Goal: Transaction & Acquisition: Purchase product/service

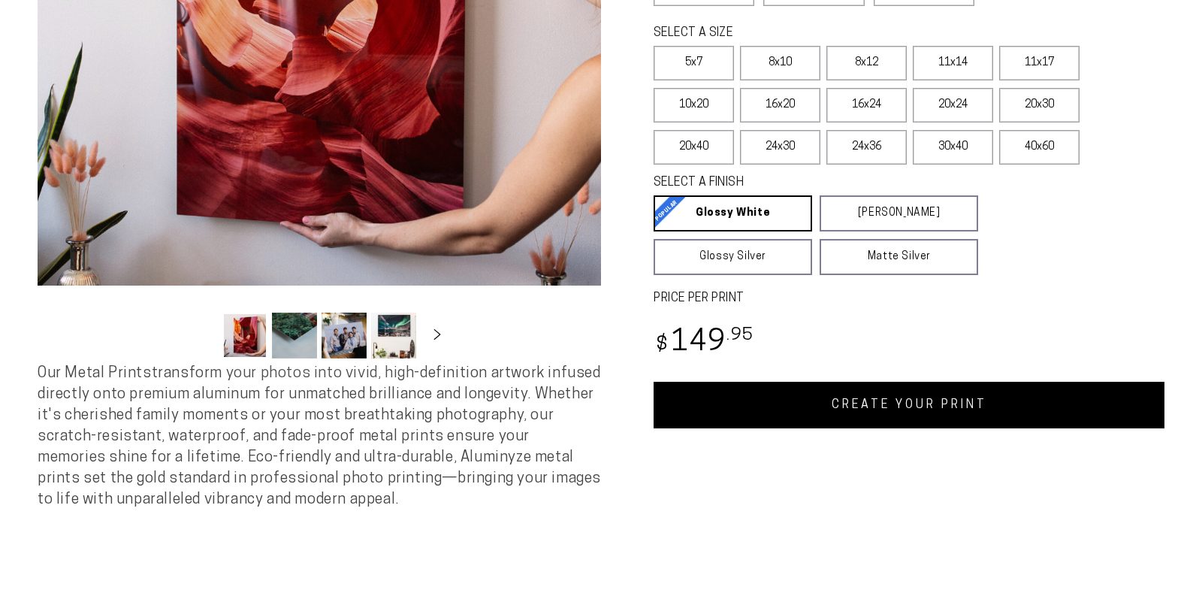
select select "**********"
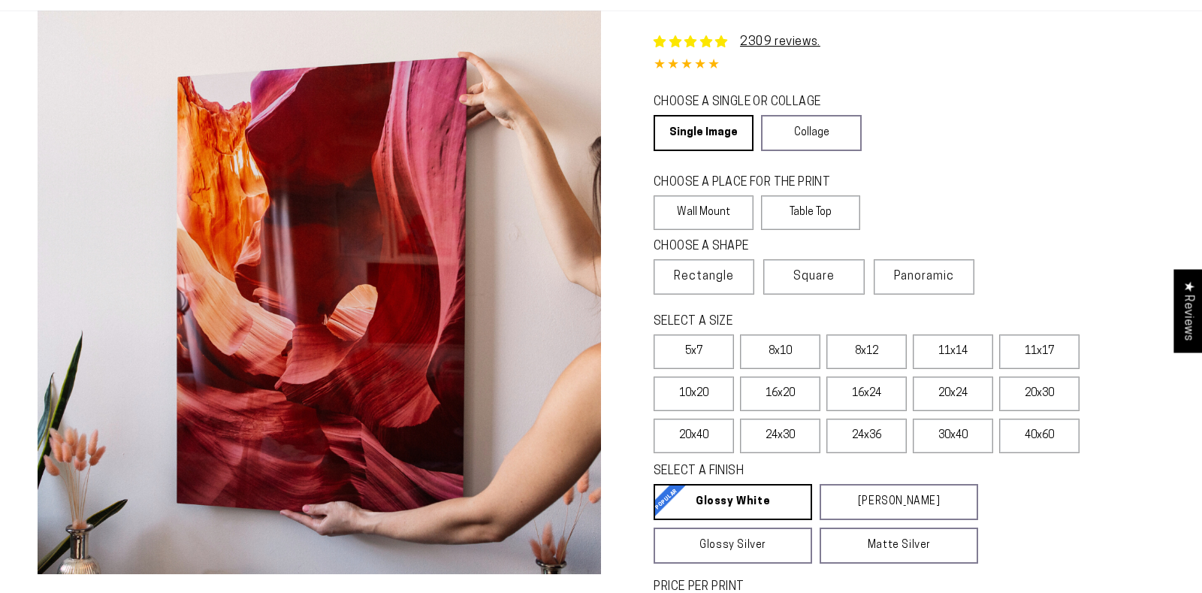
scroll to position [106, 0]
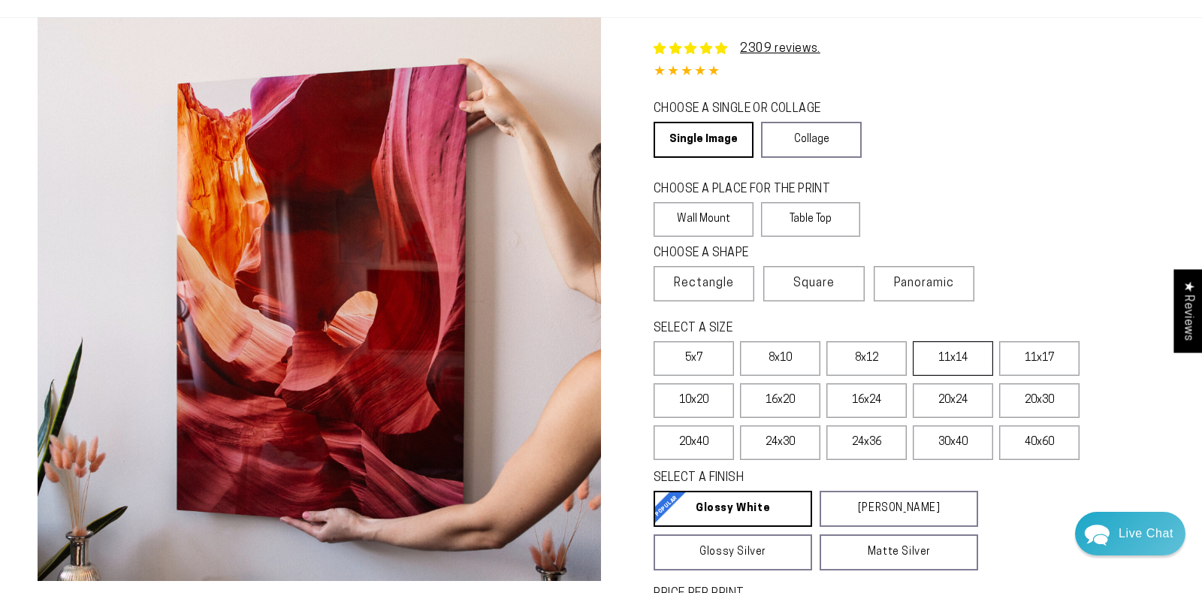
click at [941, 362] on label "11x14" at bounding box center [953, 358] width 80 height 35
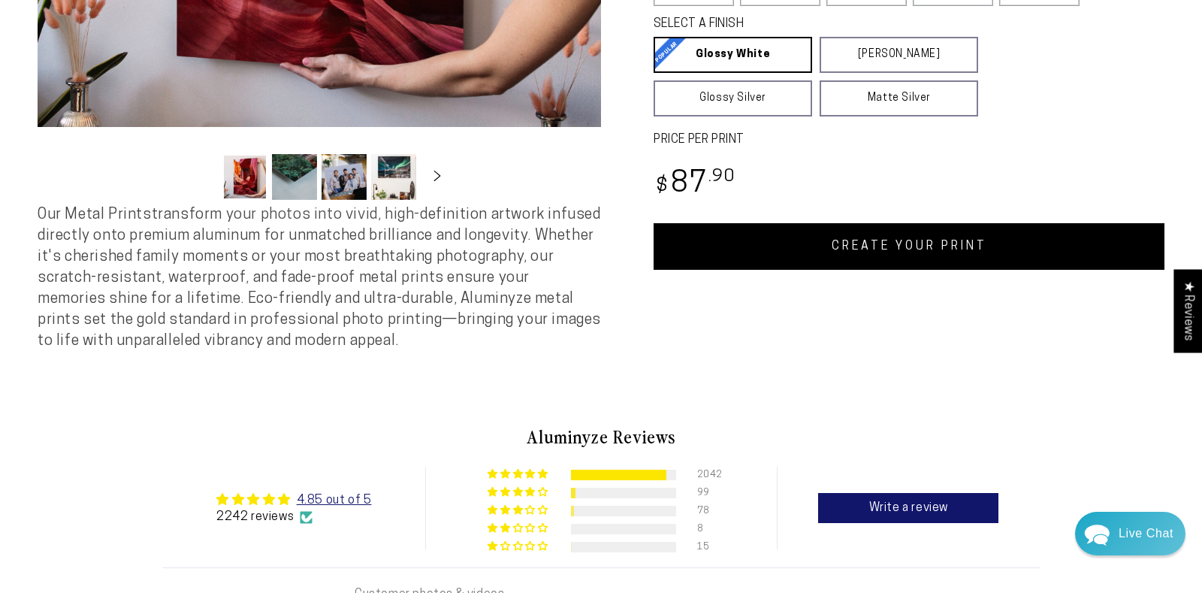
scroll to position [557, 0]
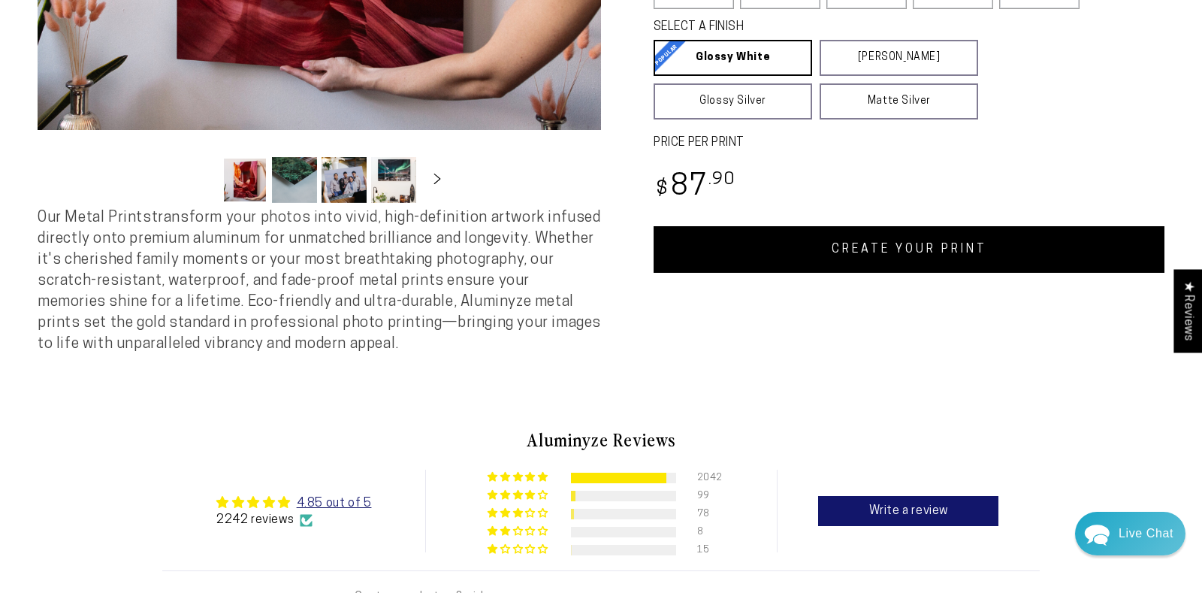
click at [947, 240] on link "CREATE YOUR PRINT" at bounding box center [909, 249] width 511 height 47
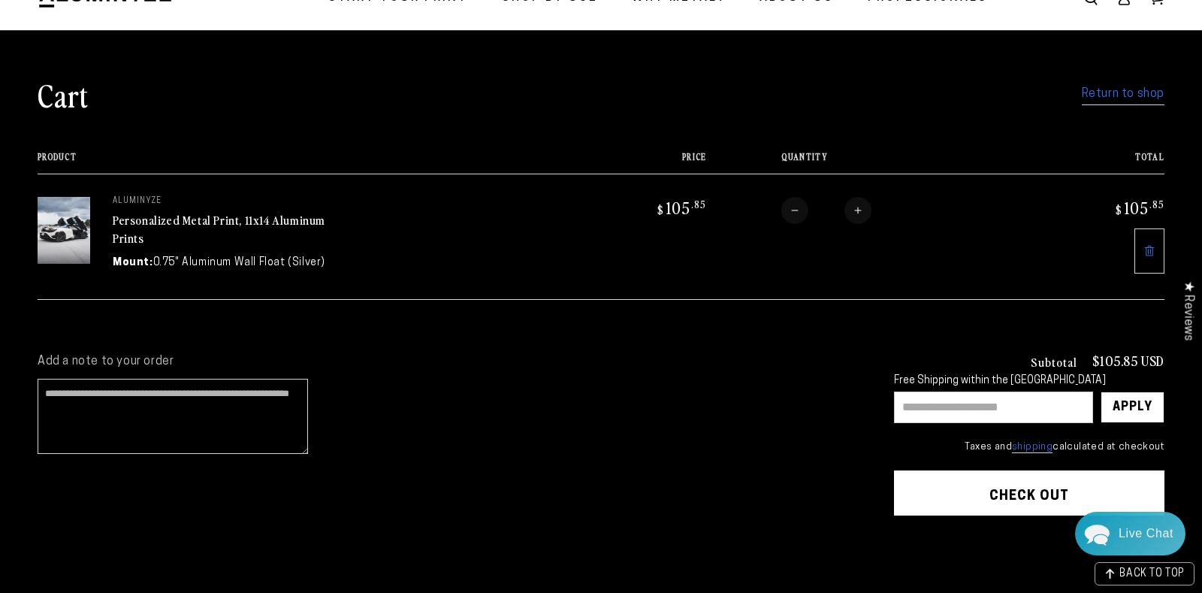
scroll to position [70, 0]
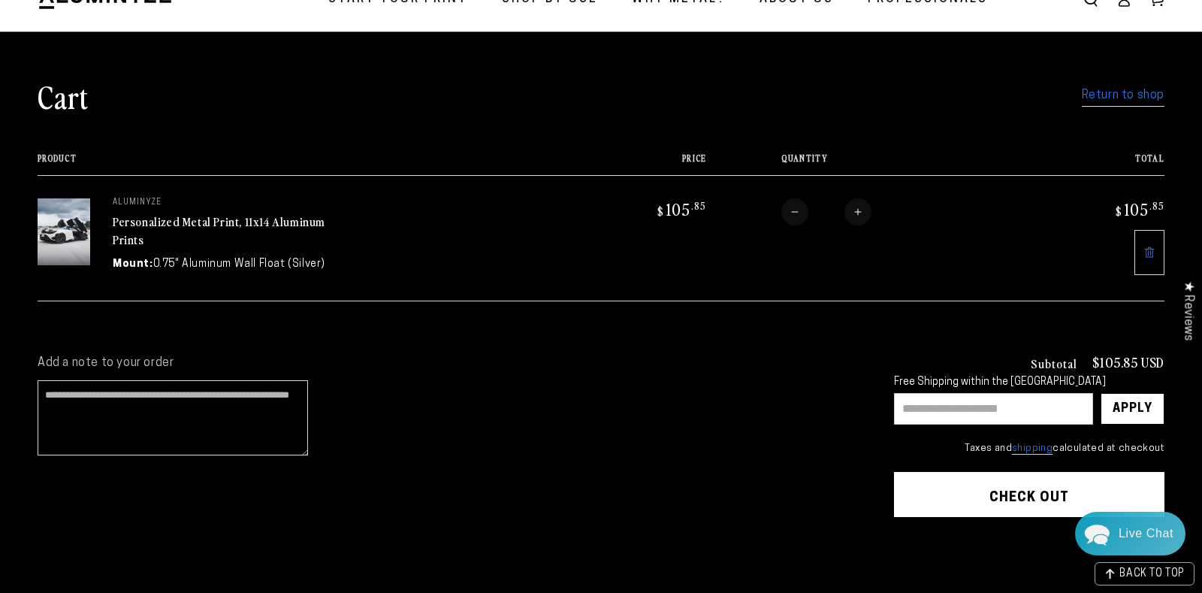
click at [1110, 100] on link "Return to shop" at bounding box center [1123, 96] width 83 height 22
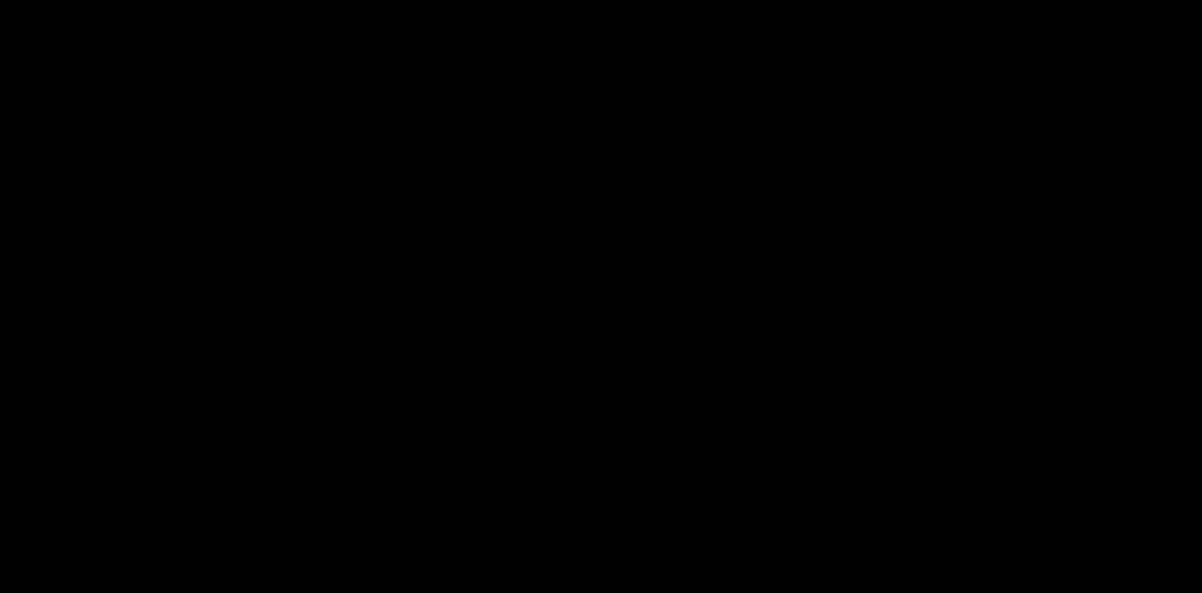
select select "**********"
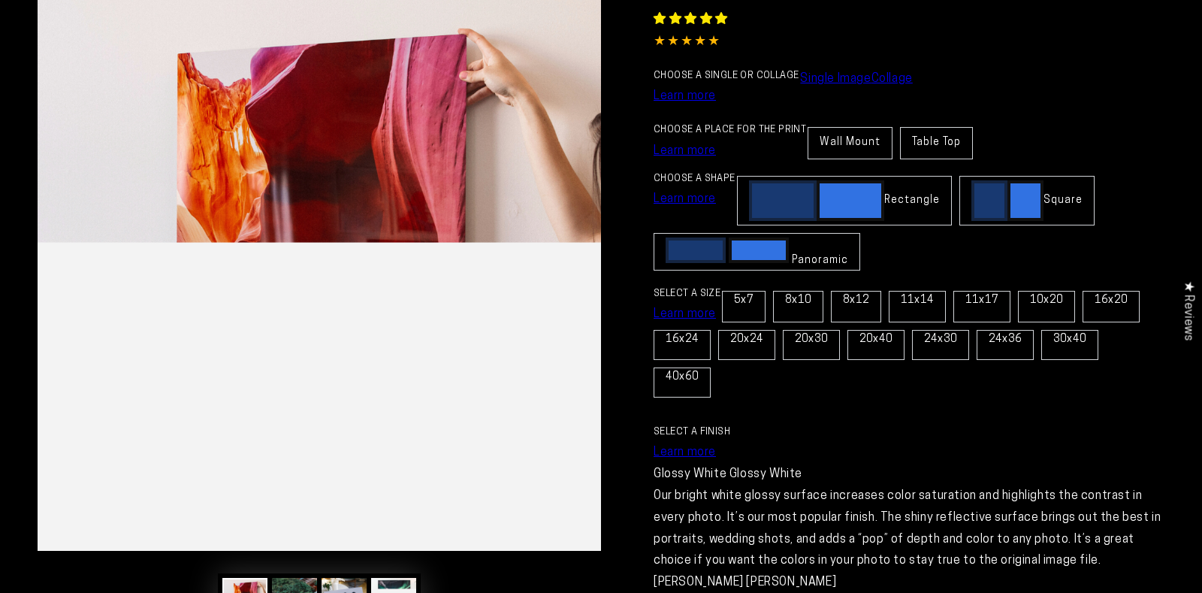
scroll to position [160, 0]
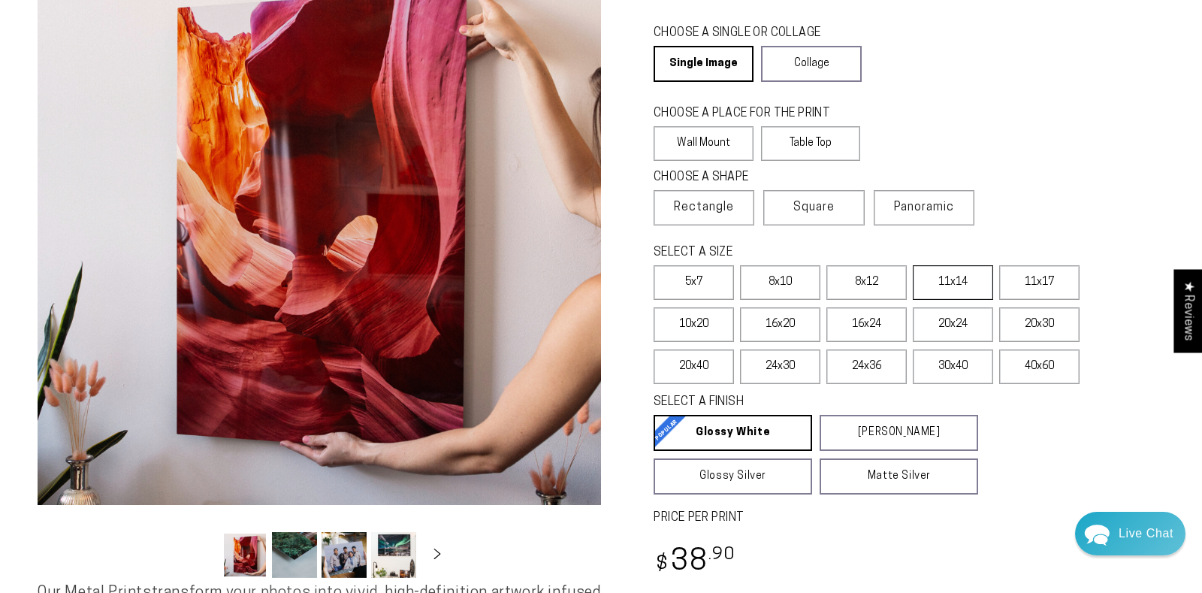
click at [963, 286] on label "11x14" at bounding box center [953, 282] width 80 height 35
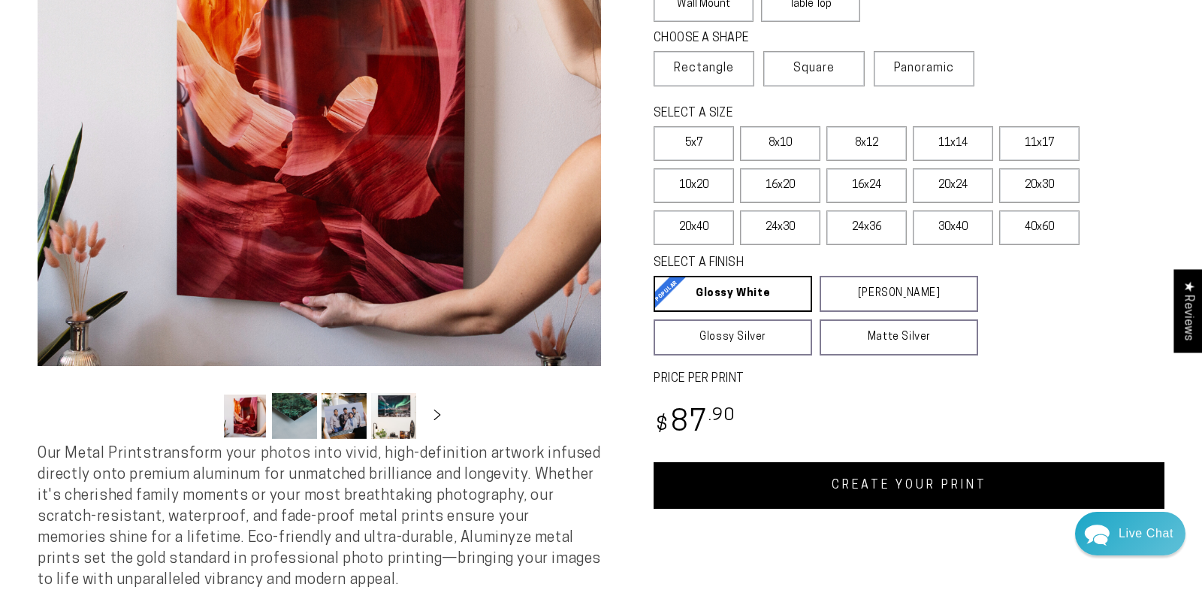
scroll to position [336, 0]
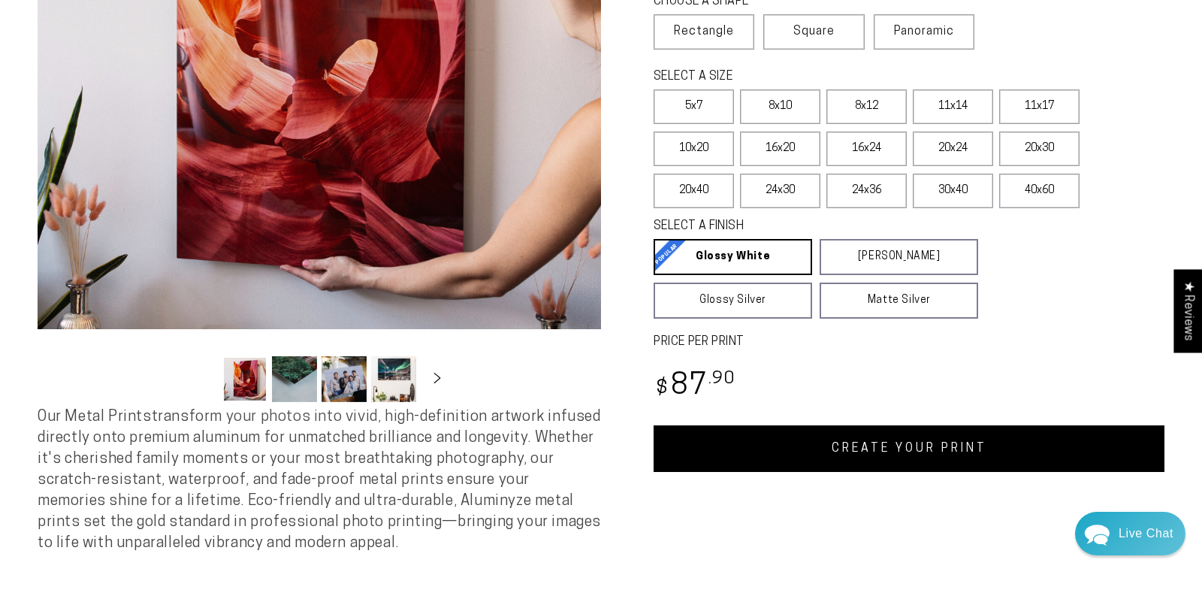
click at [925, 439] on link "CREATE YOUR PRINT" at bounding box center [909, 448] width 511 height 47
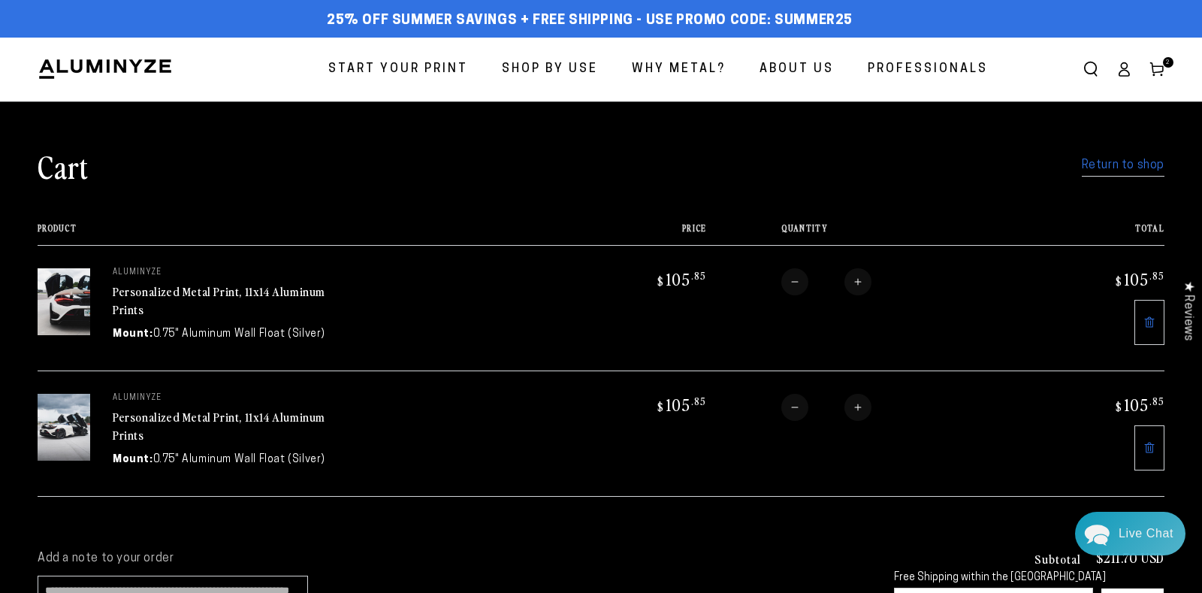
click at [1127, 168] on link "Return to shop" at bounding box center [1123, 166] width 83 height 22
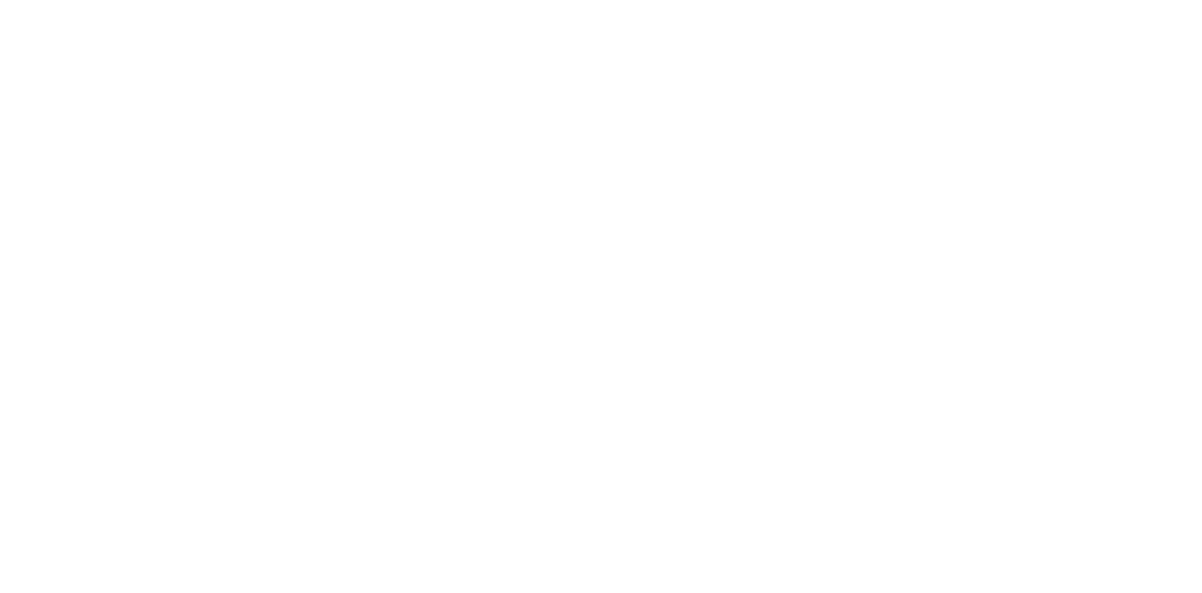
select select "**********"
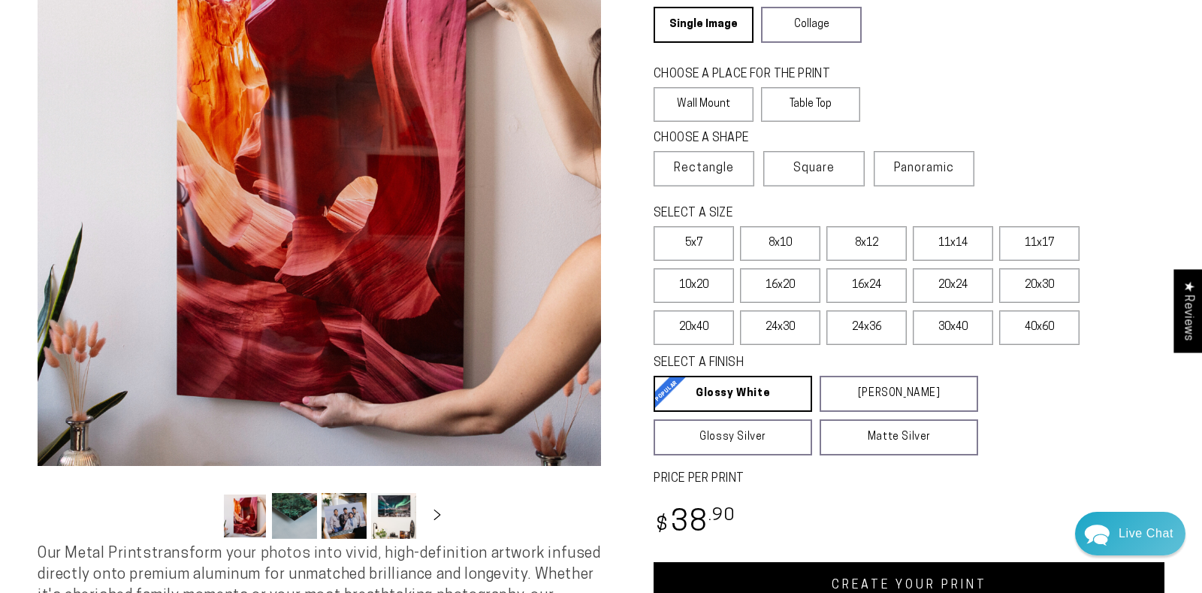
scroll to position [208, 0]
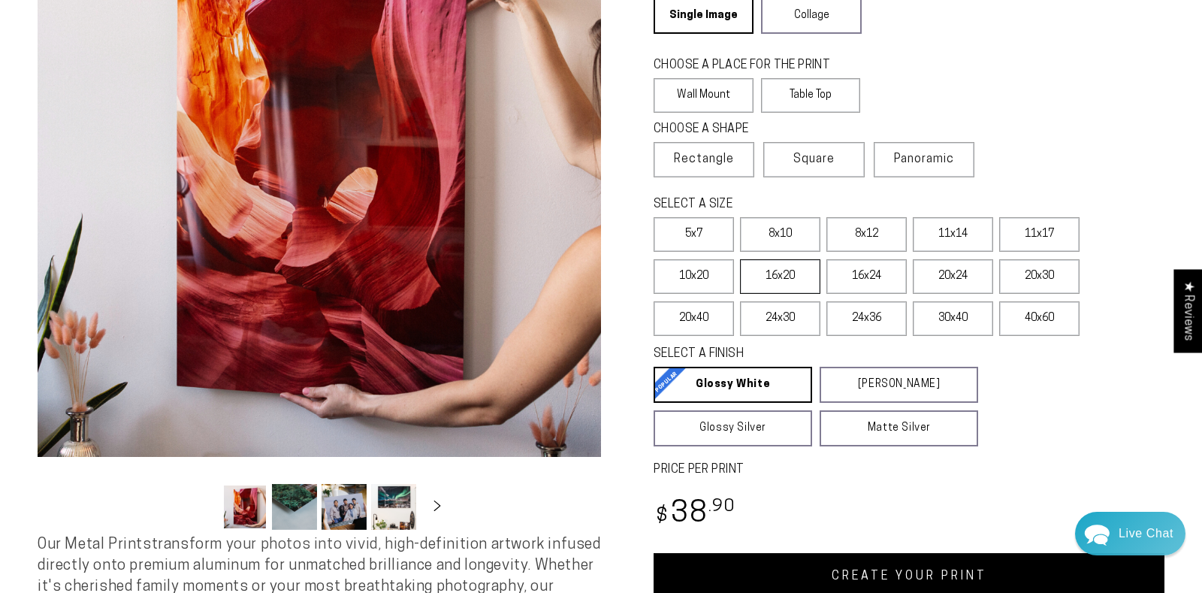
click at [763, 271] on label "16x20" at bounding box center [780, 276] width 80 height 35
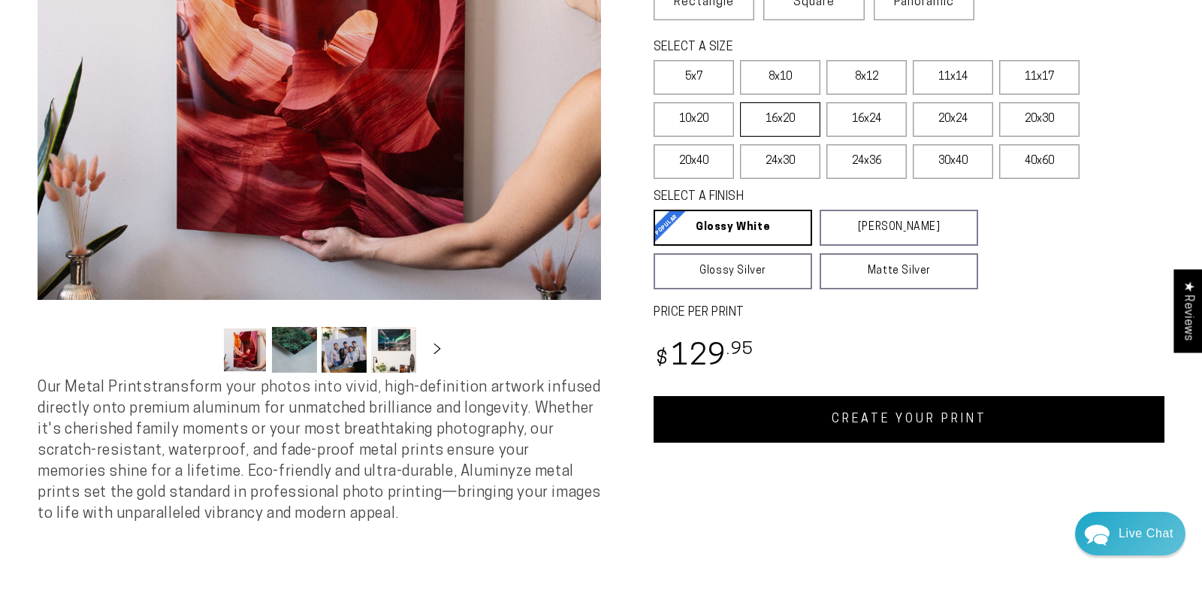
scroll to position [395, 0]
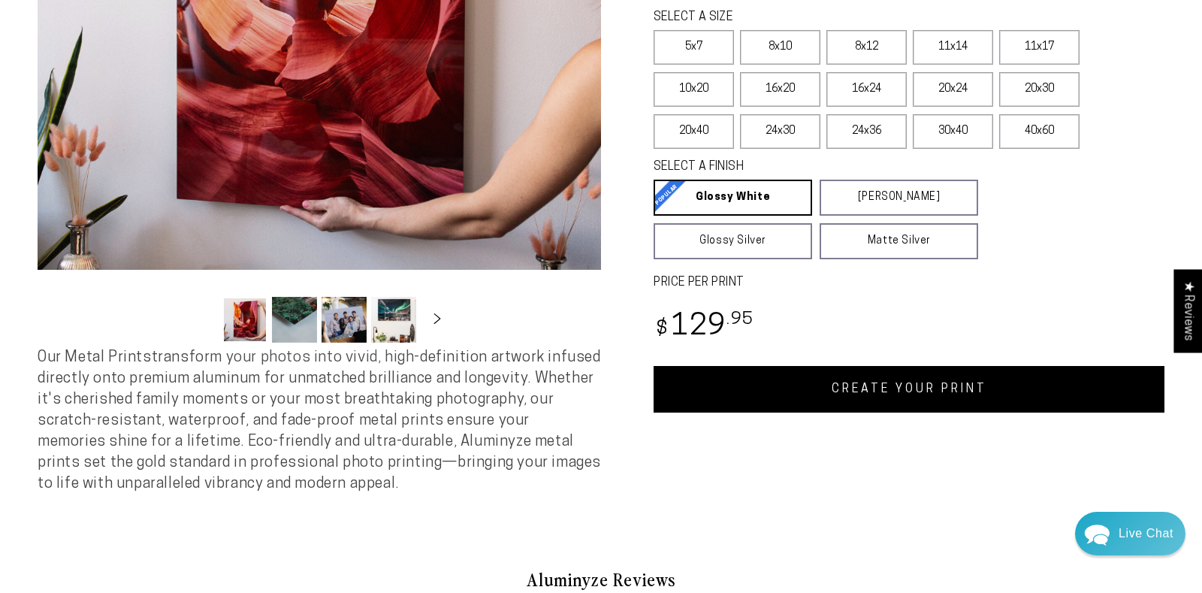
click at [768, 381] on link "CREATE YOUR PRINT" at bounding box center [909, 389] width 511 height 47
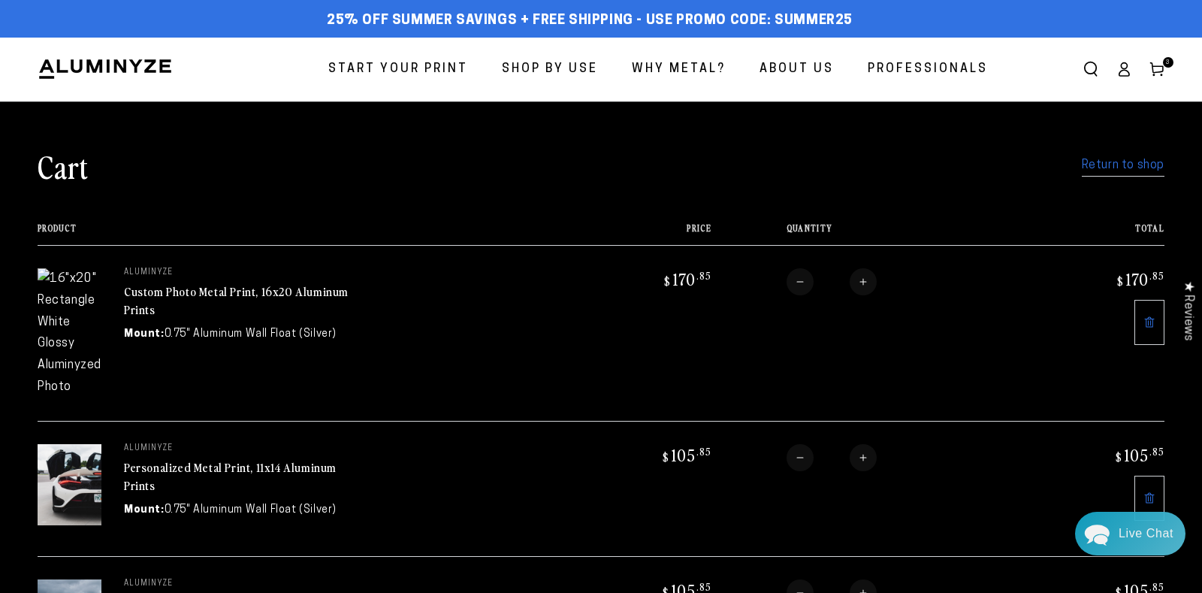
click at [1142, 318] on link at bounding box center [1149, 322] width 30 height 45
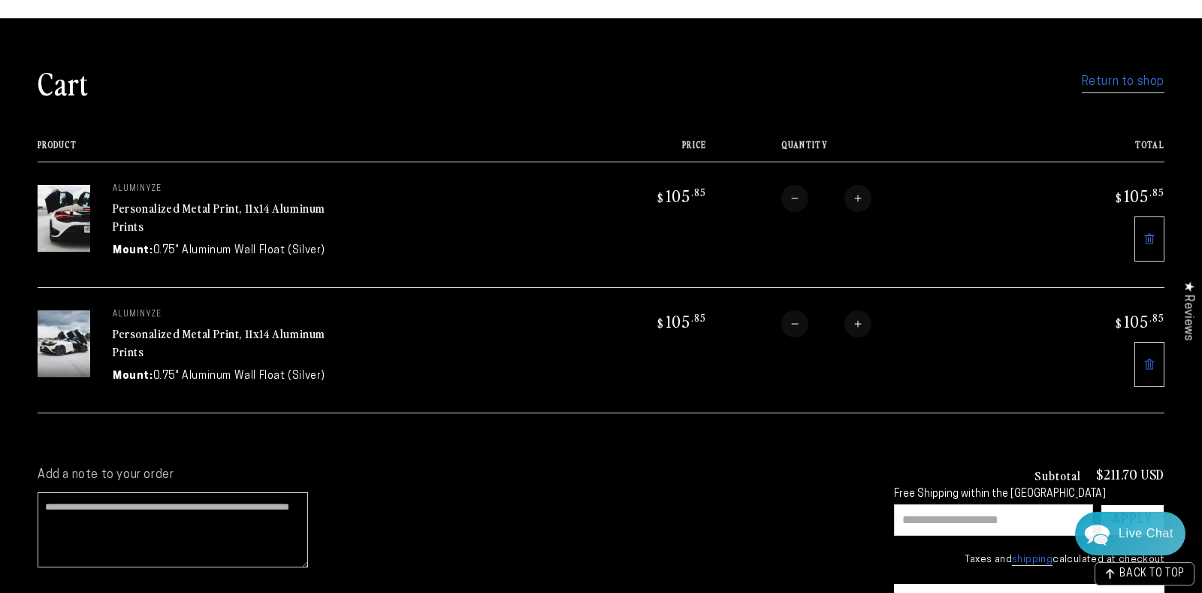
scroll to position [102, 0]
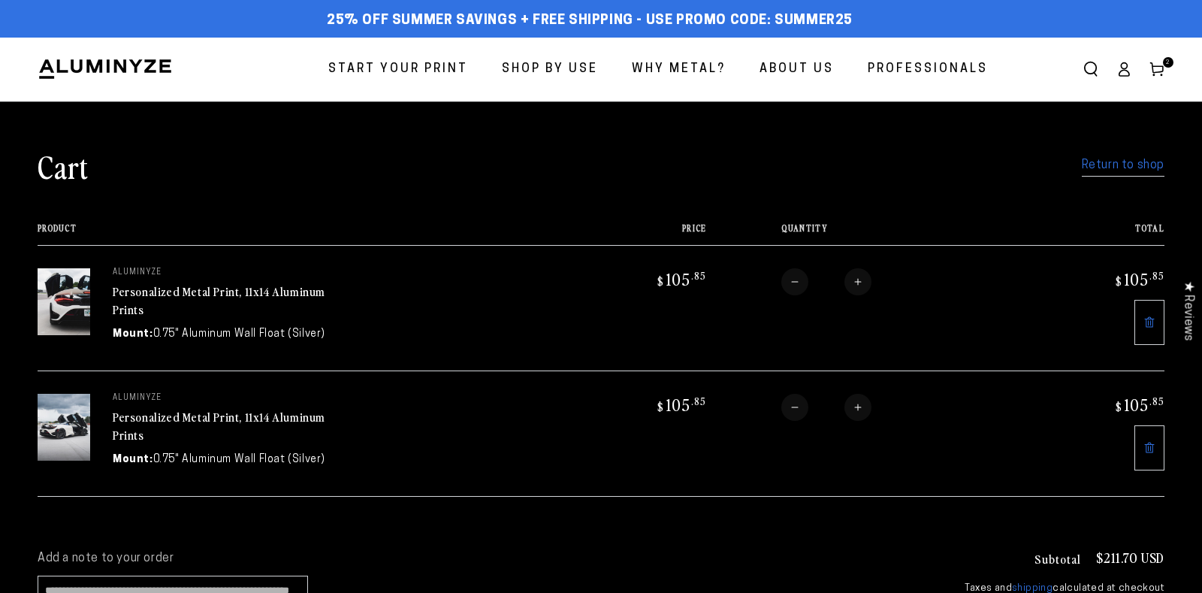
click at [1157, 338] on link at bounding box center [1149, 322] width 30 height 45
